Goal: Navigation & Orientation: Find specific page/section

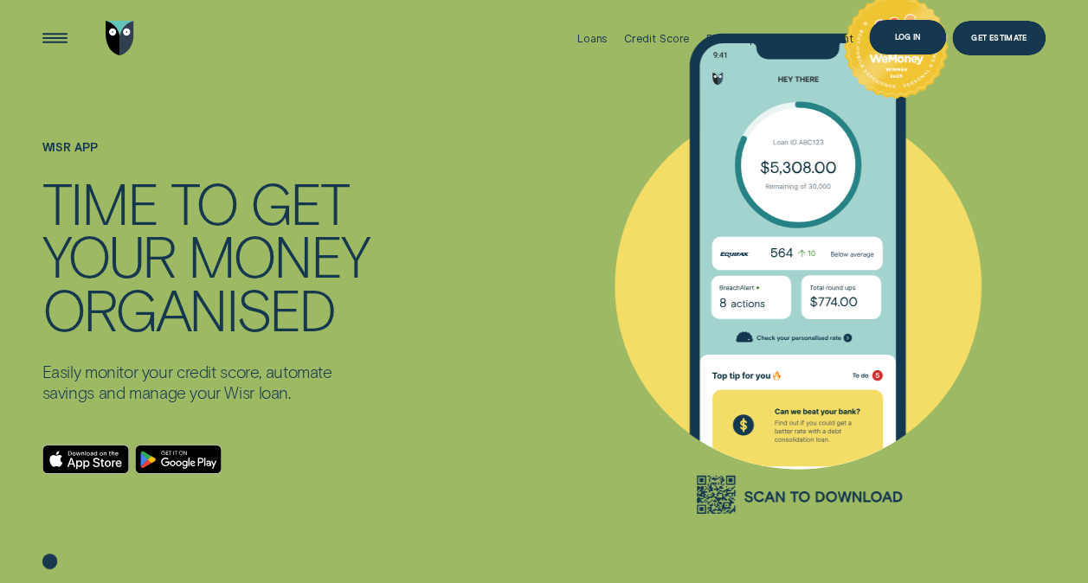
click at [910, 51] on div "Log in" at bounding box center [907, 37] width 76 height 35
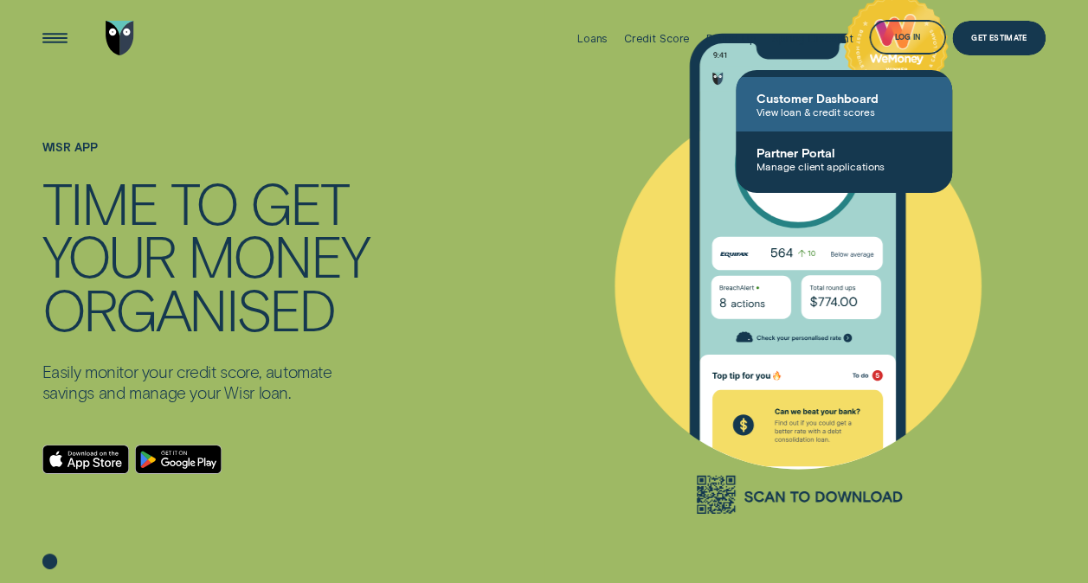
click at [862, 107] on span "View loan & credit scores" at bounding box center [843, 112] width 175 height 12
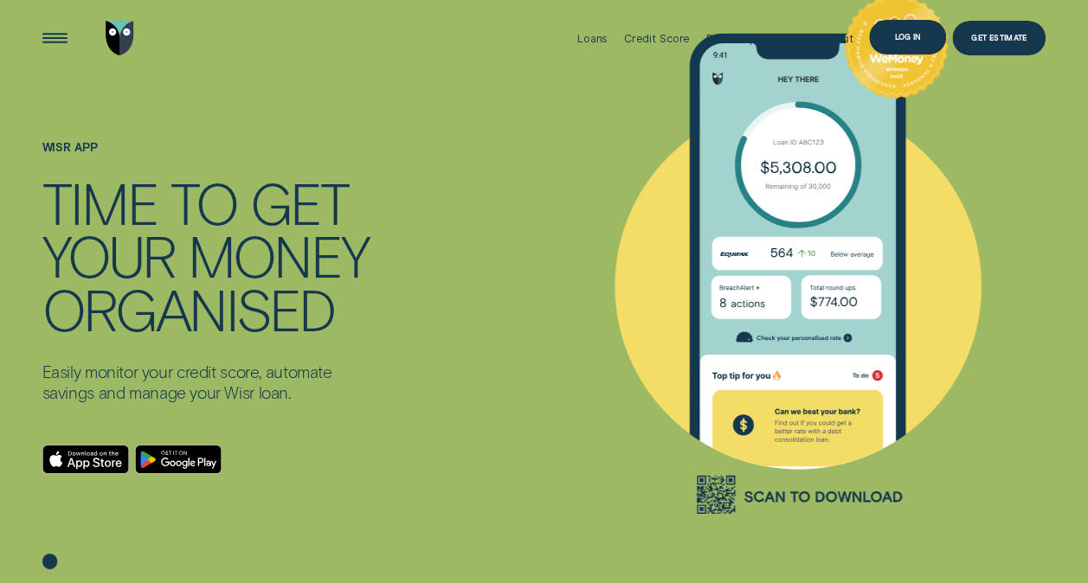
click at [917, 34] on div "Log in" at bounding box center [907, 37] width 26 height 7
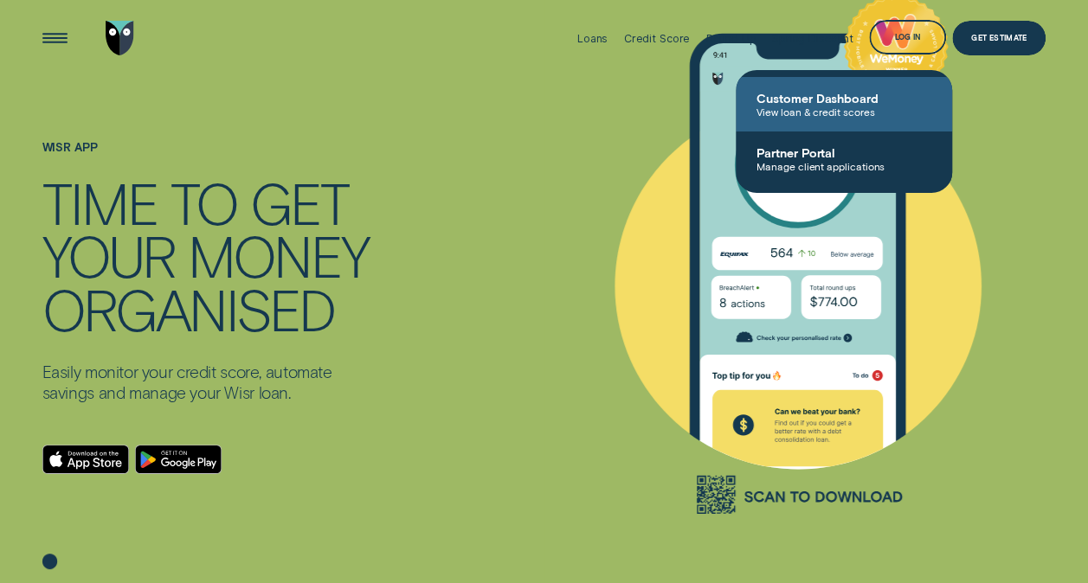
click at [808, 114] on span "View loan & credit scores" at bounding box center [843, 112] width 175 height 12
